Goal: Task Accomplishment & Management: Use online tool/utility

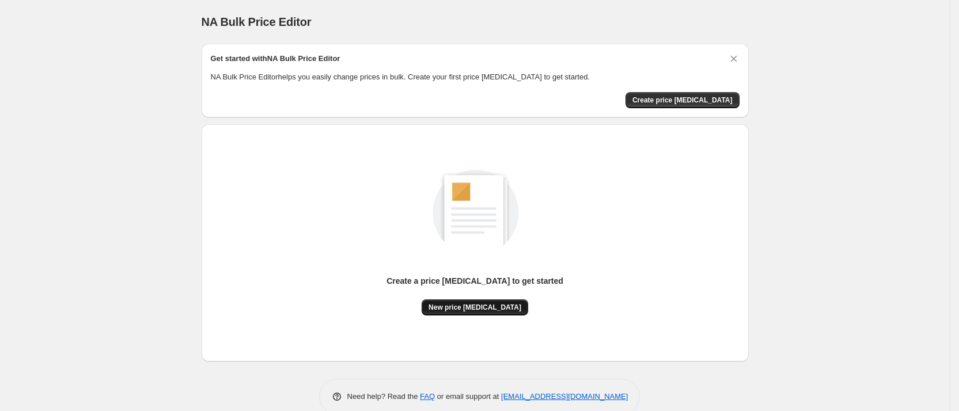
click at [503, 310] on span "New price change job" at bounding box center [475, 307] width 93 height 9
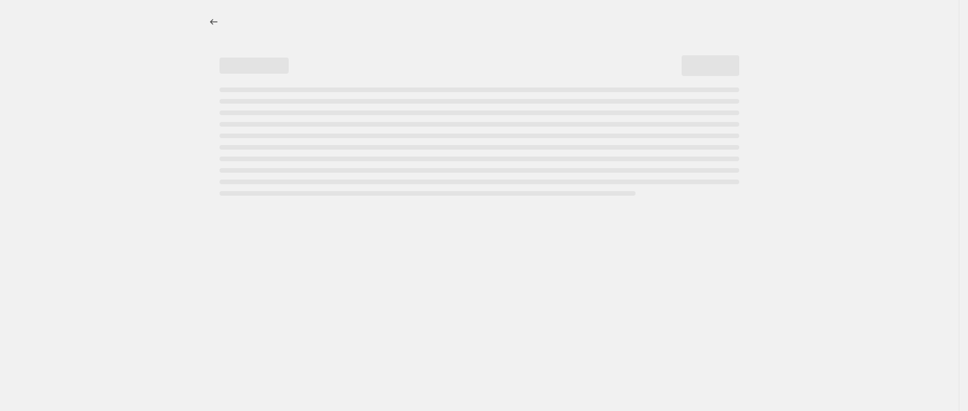
select select "percentage"
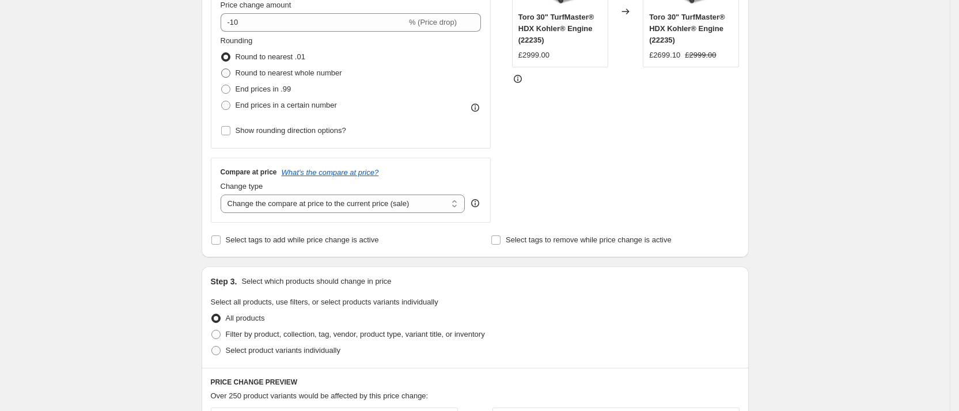
scroll to position [518, 0]
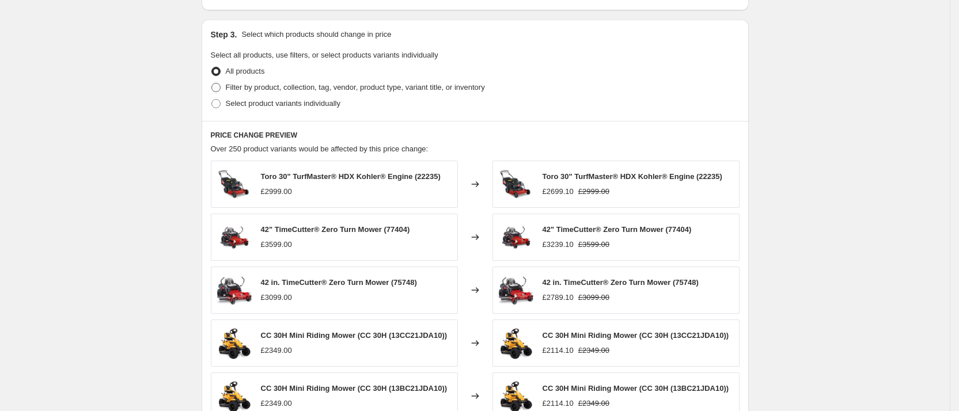
click at [346, 89] on span "Filter by product, collection, tag, vendor, product type, variant title, or inv…" at bounding box center [355, 87] width 259 height 9
click at [212, 84] on input "Filter by product, collection, tag, vendor, product type, variant title, or inv…" at bounding box center [211, 83] width 1 height 1
radio input "true"
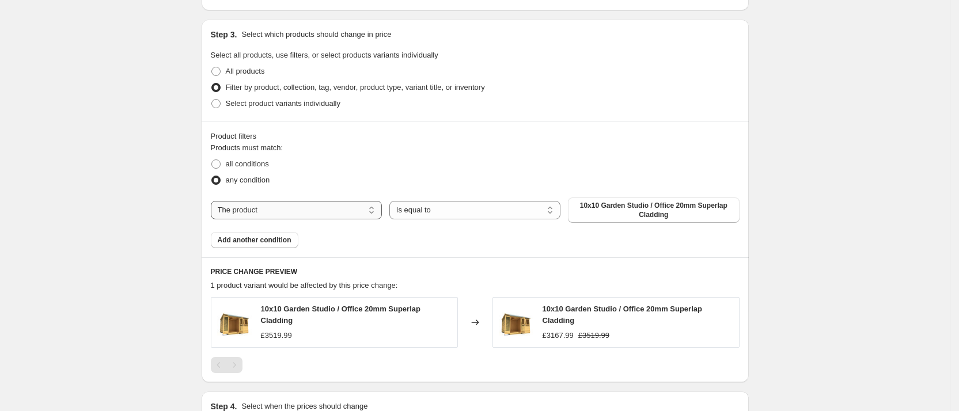
click at [366, 215] on select "The product The product's collection The product's tag The product's vendor The…" at bounding box center [296, 210] width 171 height 18
select select "collection"
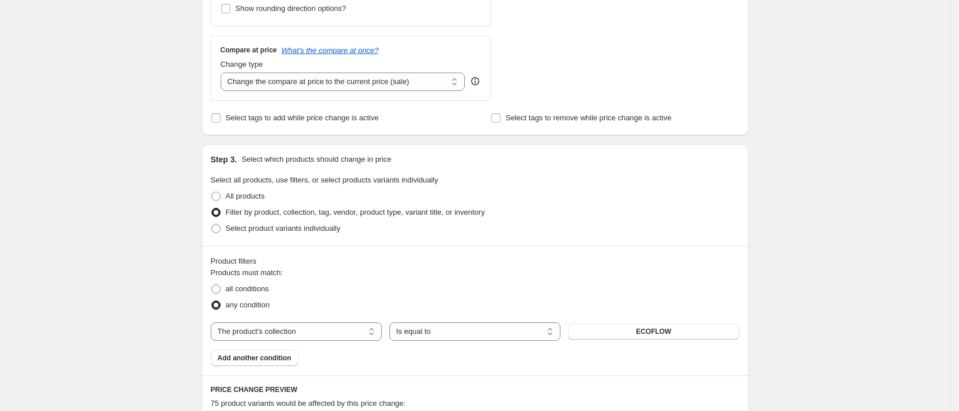
scroll to position [480, 0]
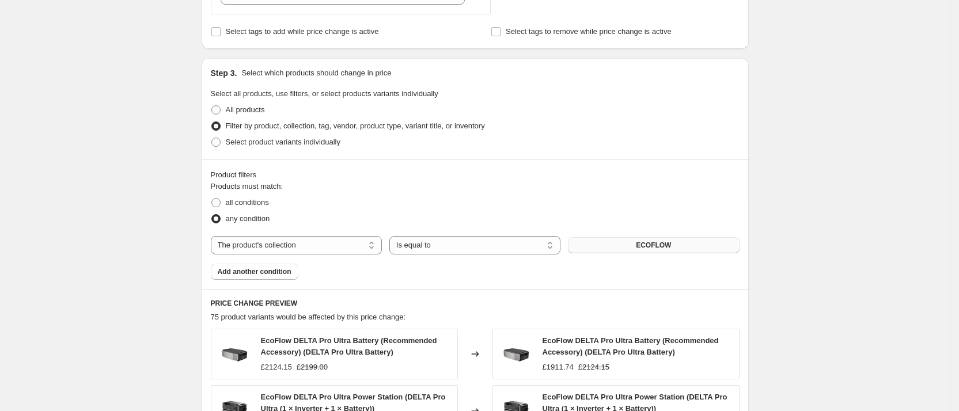
click at [605, 246] on button "ECOFLOW" at bounding box center [653, 245] width 171 height 16
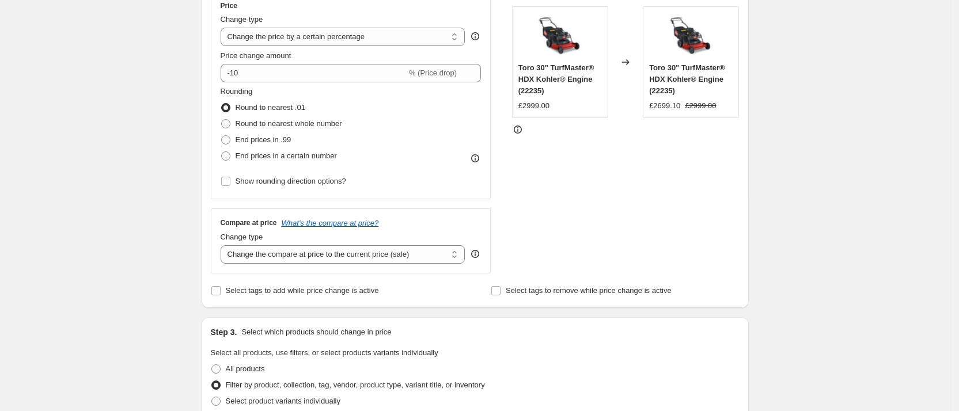
scroll to position [134, 0]
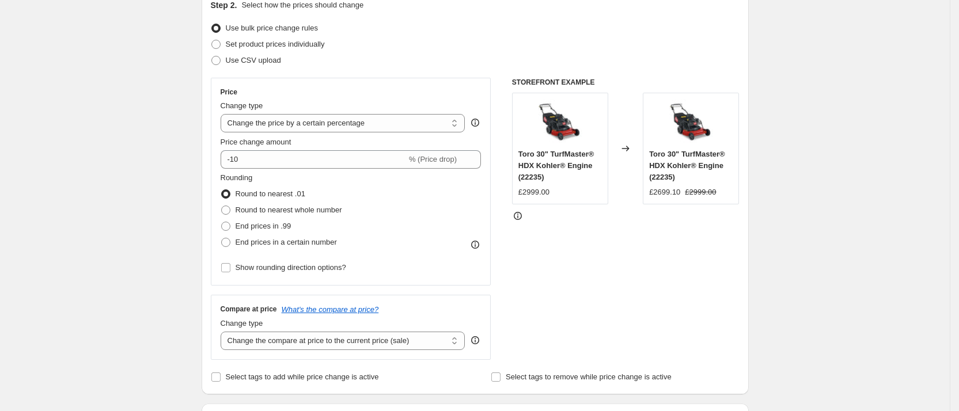
click at [530, 191] on div "£2999.00" at bounding box center [533, 193] width 31 height 12
copy div "2999.00"
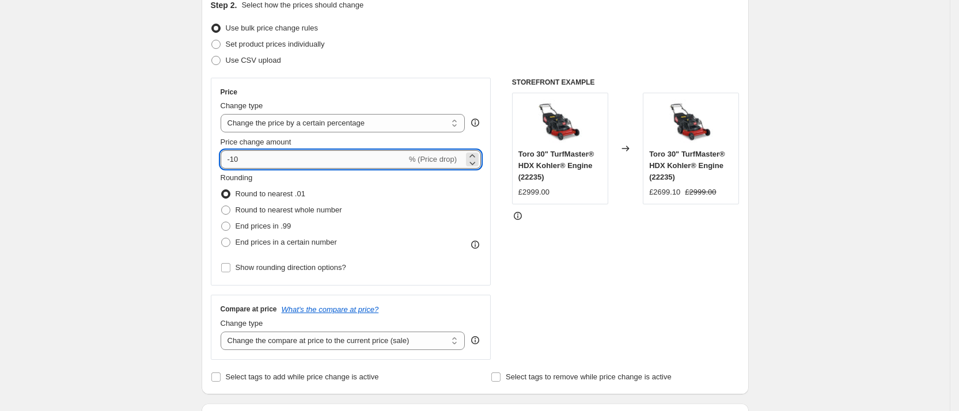
drag, startPoint x: 236, startPoint y: 156, endPoint x: 266, endPoint y: 154, distance: 30.5
click at [266, 154] on input "-10" at bounding box center [314, 159] width 186 height 18
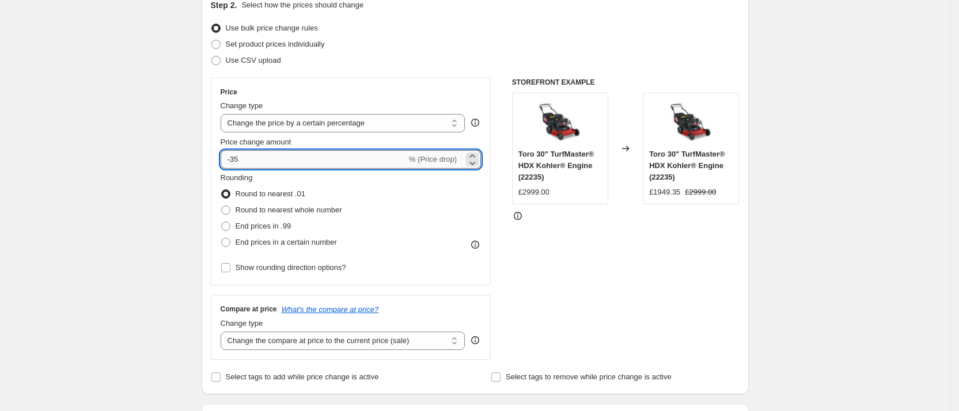
drag, startPoint x: 237, startPoint y: 162, endPoint x: 252, endPoint y: 160, distance: 14.6
click at [252, 160] on input "-35" at bounding box center [314, 159] width 186 height 18
type input "-3"
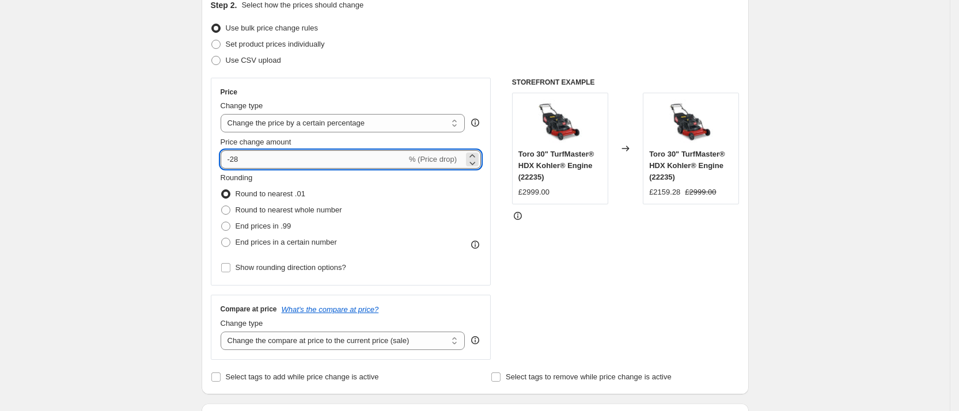
click at [258, 154] on input "-28" at bounding box center [314, 159] width 186 height 18
click at [252, 159] on input "-25" at bounding box center [314, 159] width 186 height 18
click at [301, 153] on input "-26" at bounding box center [314, 159] width 186 height 18
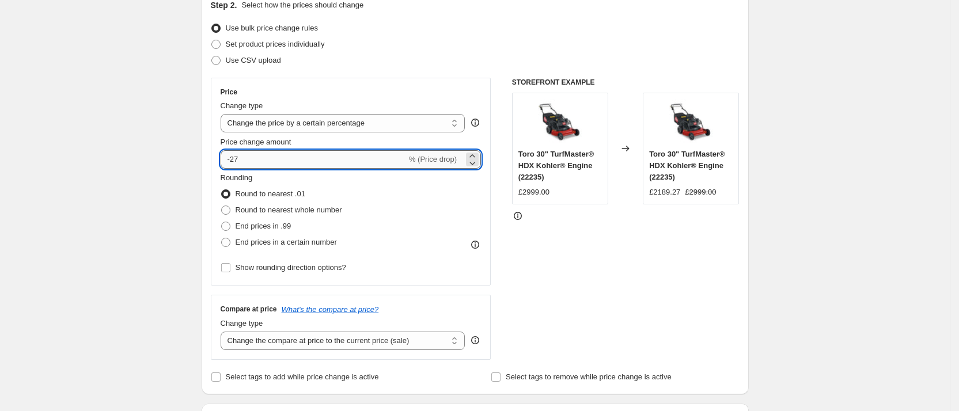
click at [304, 158] on input "-27" at bounding box center [314, 159] width 186 height 18
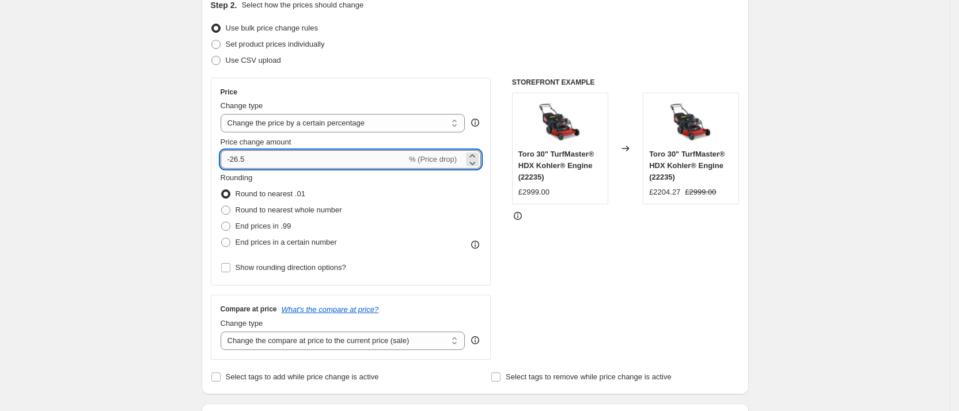
click at [287, 151] on input "-26.5" at bounding box center [314, 159] width 186 height 18
type input "-26.7"
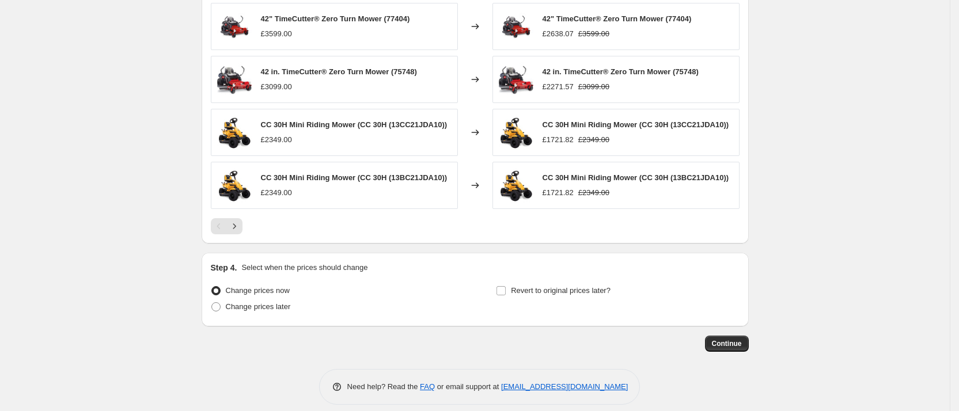
scroll to position [870, 0]
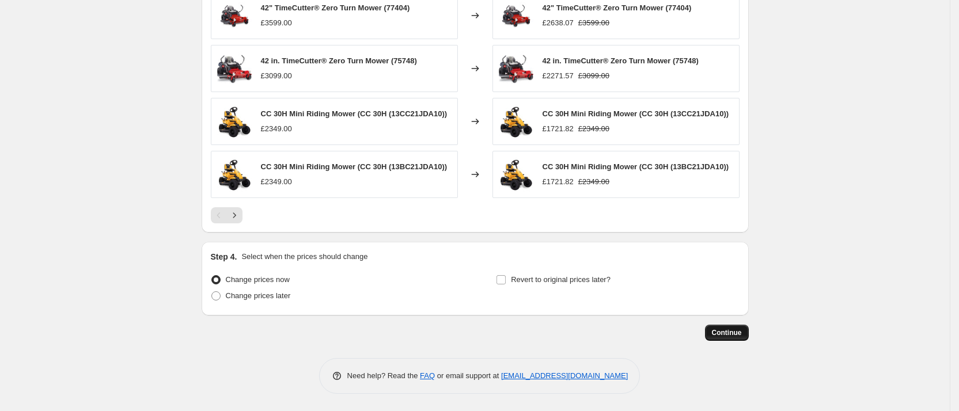
click at [743, 338] on button "Continue" at bounding box center [727, 333] width 44 height 16
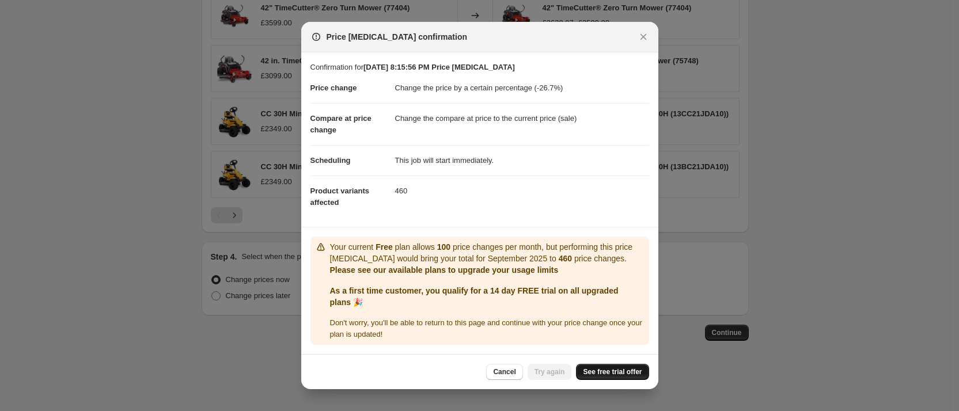
click at [643, 366] on link "See free trial offer" at bounding box center [612, 372] width 73 height 16
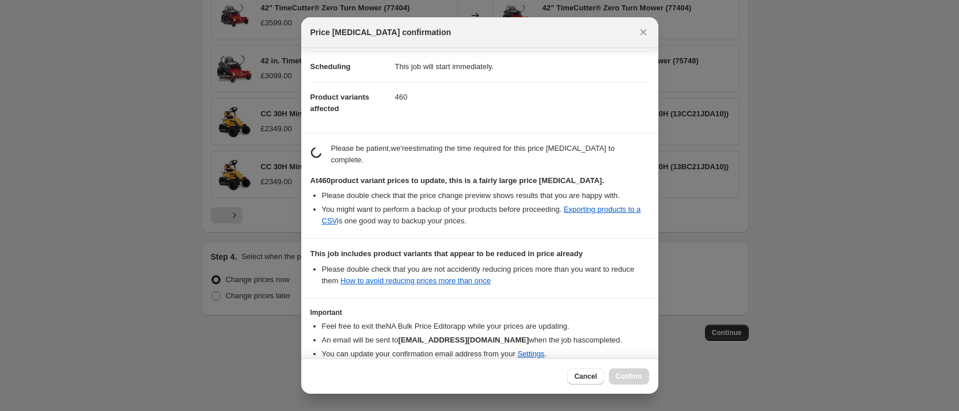
scroll to position [140, 0]
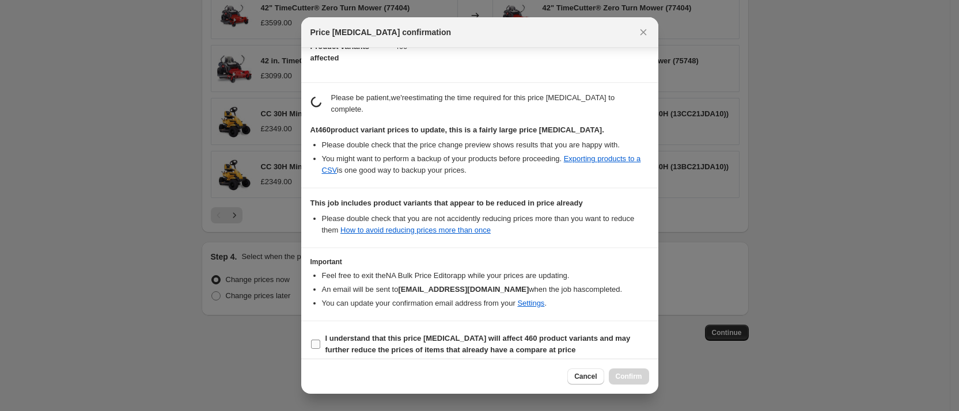
click at [478, 334] on b "I understand that this price change job will affect 460 product variants and ma…" at bounding box center [477, 344] width 305 height 20
click at [320, 340] on input "I understand that this price change job will affect 460 product variants and ma…" at bounding box center [315, 344] width 9 height 9
checkbox input "true"
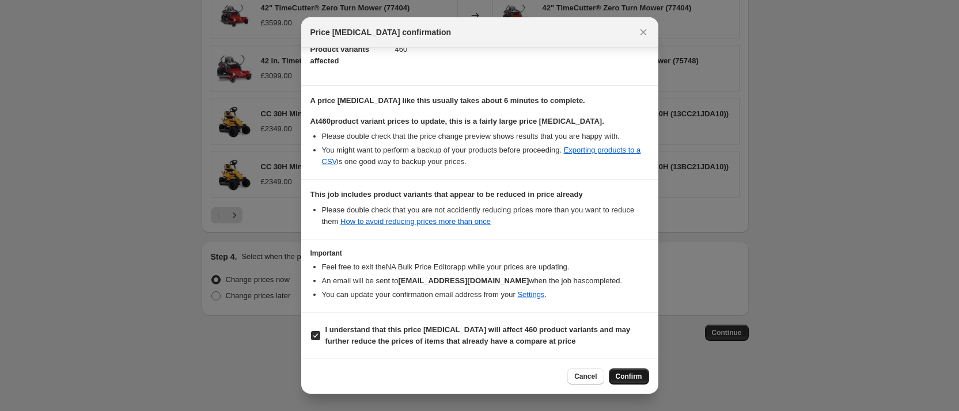
click at [617, 375] on span "Confirm" at bounding box center [629, 376] width 26 height 9
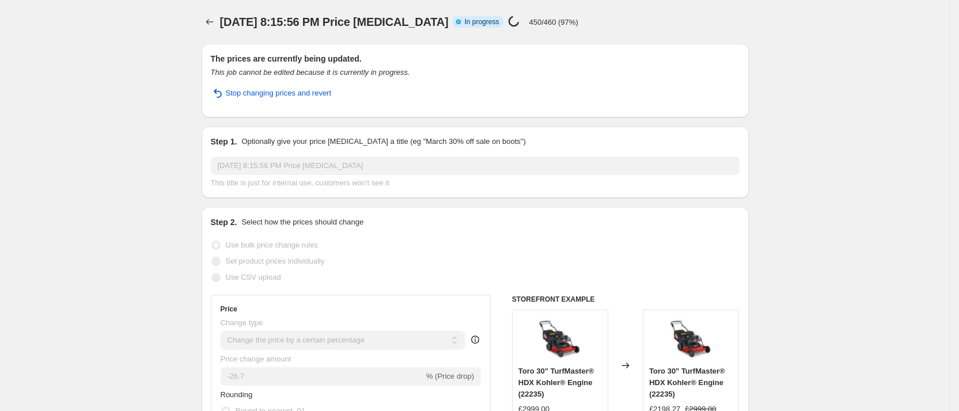
select select "percentage"
select select "collection"
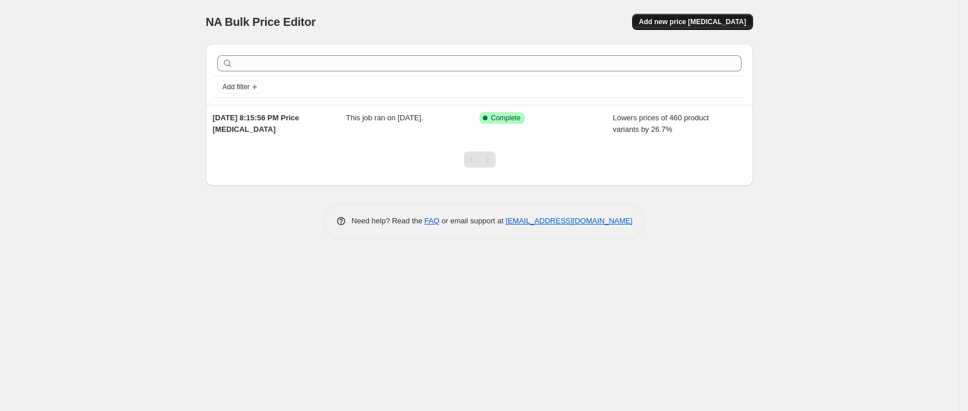
click at [688, 19] on span "Add new price change job" at bounding box center [692, 21] width 107 height 9
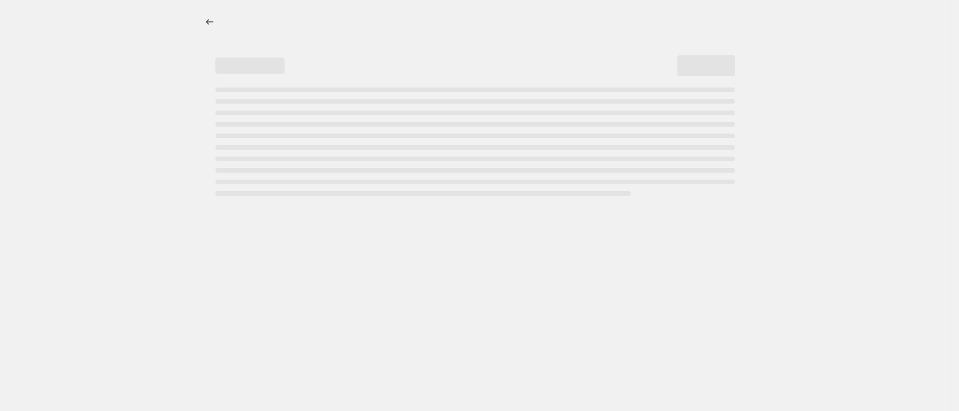
select select "percentage"
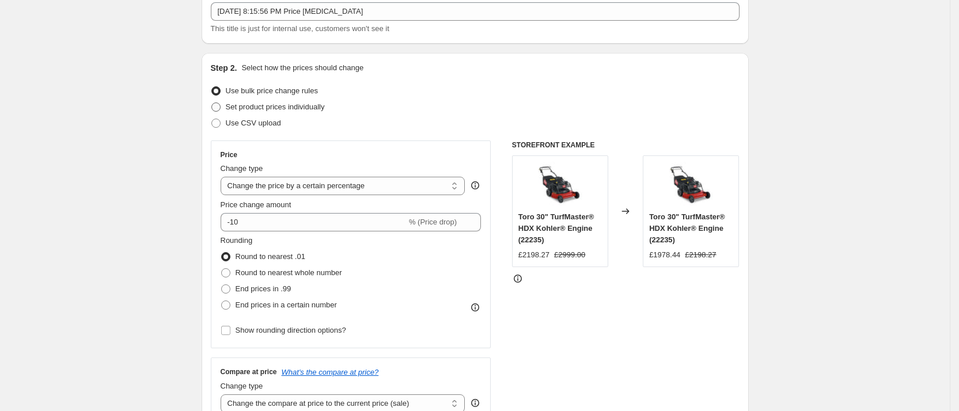
scroll to position [86, 0]
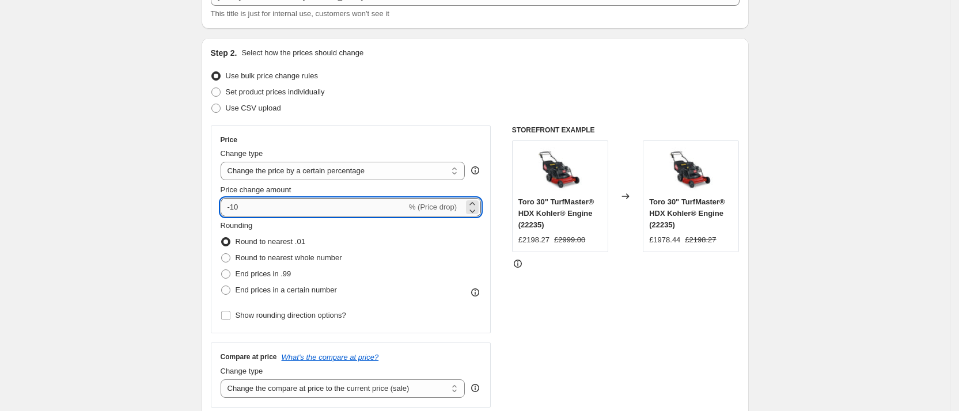
drag, startPoint x: 236, startPoint y: 206, endPoint x: 265, endPoint y: 200, distance: 29.5
click at [265, 200] on input "-10" at bounding box center [314, 207] width 186 height 18
drag, startPoint x: 234, startPoint y: 204, endPoint x: 256, endPoint y: 202, distance: 22.0
click at [256, 202] on input "-38" at bounding box center [314, 207] width 186 height 18
type input "-40"
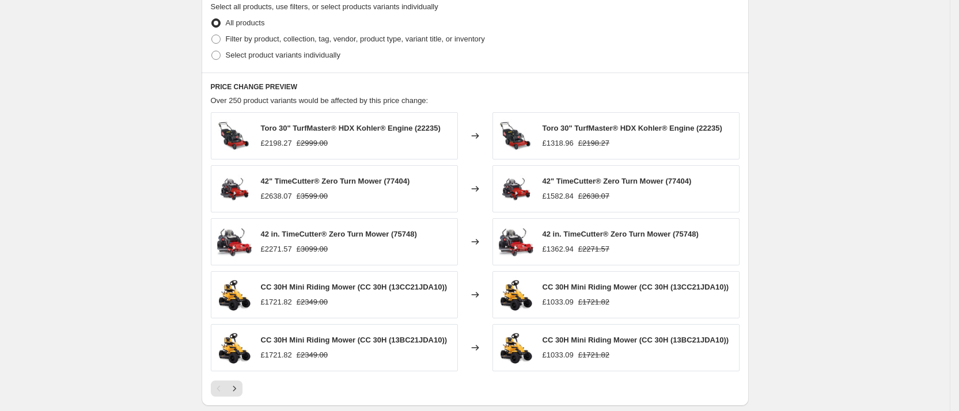
scroll to position [741, 0]
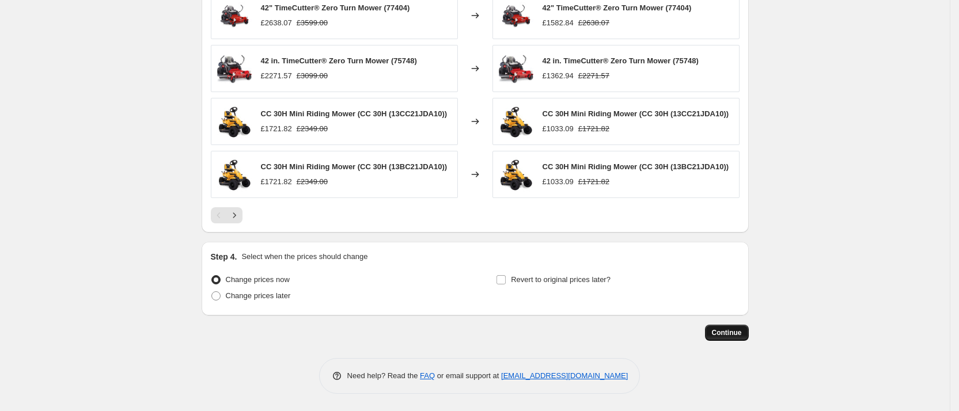
click at [723, 334] on span "Continue" at bounding box center [727, 332] width 30 height 9
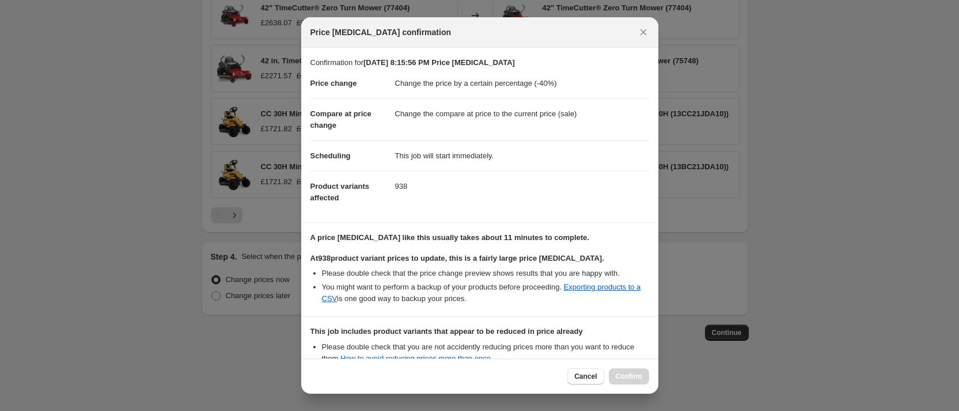
scroll to position [137, 0]
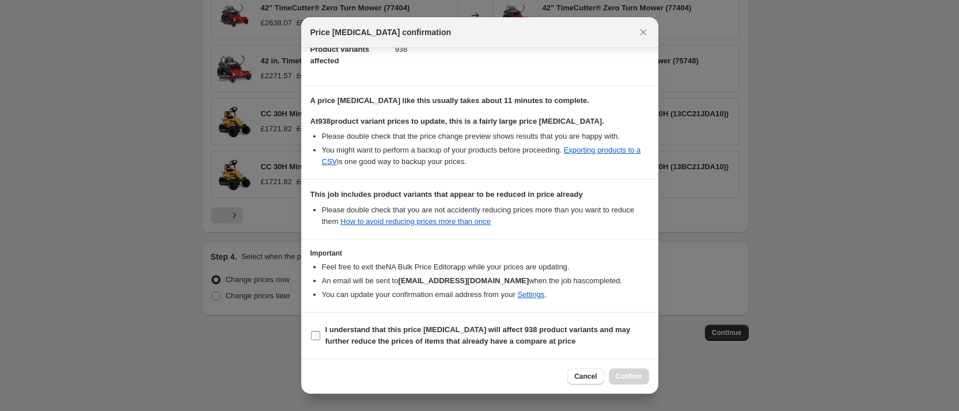
click at [457, 335] on span "I understand that this price change job will affect 938 product variants and ma…" at bounding box center [487, 335] width 324 height 23
click at [320, 335] on input "I understand that this price change job will affect 938 product variants and ma…" at bounding box center [315, 335] width 9 height 9
checkbox input "true"
click at [622, 367] on div "Cancel Confirm" at bounding box center [479, 376] width 357 height 35
click at [624, 372] on span "Confirm" at bounding box center [629, 376] width 26 height 9
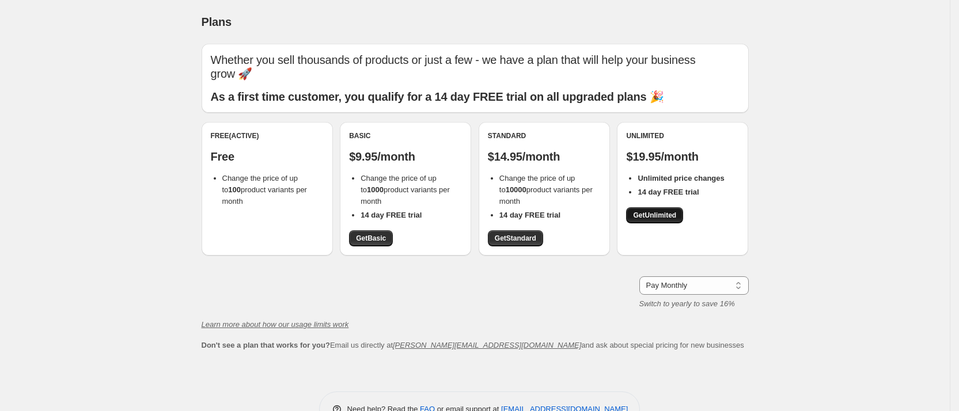
click at [643, 215] on span "Get Unlimited" at bounding box center [654, 215] width 43 height 9
